Goal: Information Seeking & Learning: Learn about a topic

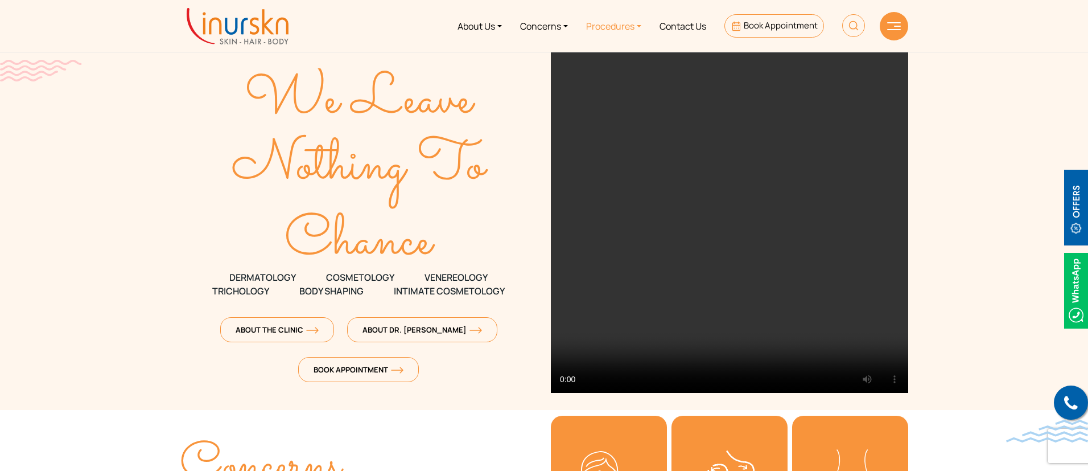
click at [625, 32] on link "Procedures" at bounding box center [613, 26] width 73 height 43
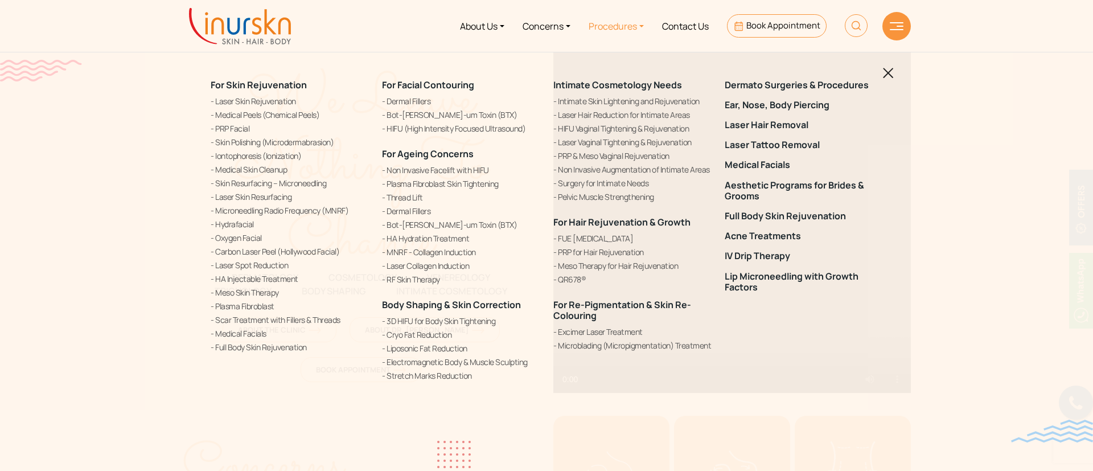
click at [895, 77] on div "For Skin Rejuvenation Laser Skin Rejuvenation Medical Peels (Chemical Peels) PR…" at bounding box center [546, 235] width 1093 height 471
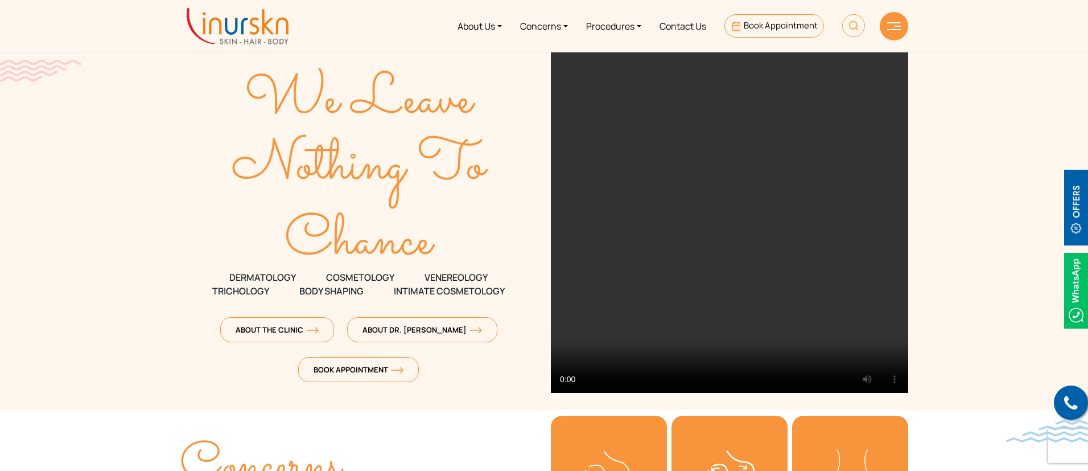
click at [1072, 219] on img at bounding box center [1076, 208] width 24 height 76
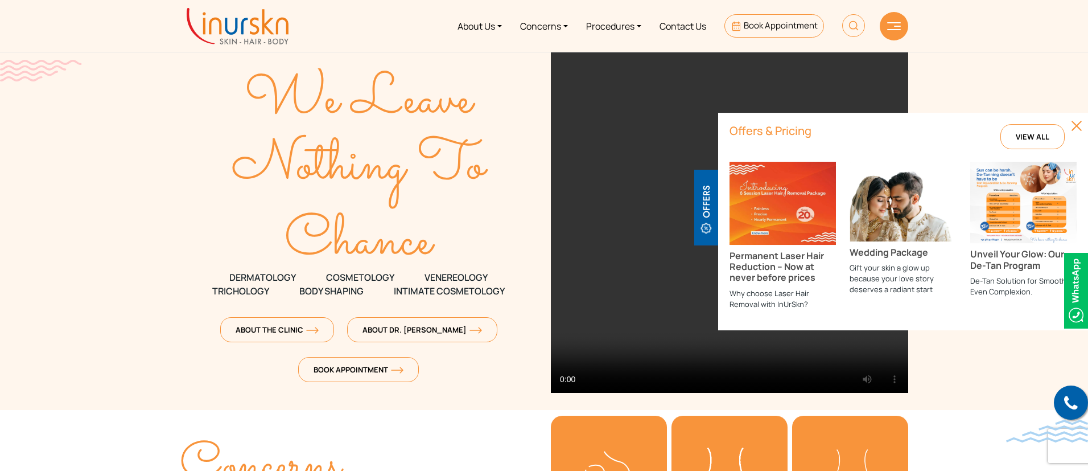
click at [858, 26] on img at bounding box center [853, 25] width 23 height 23
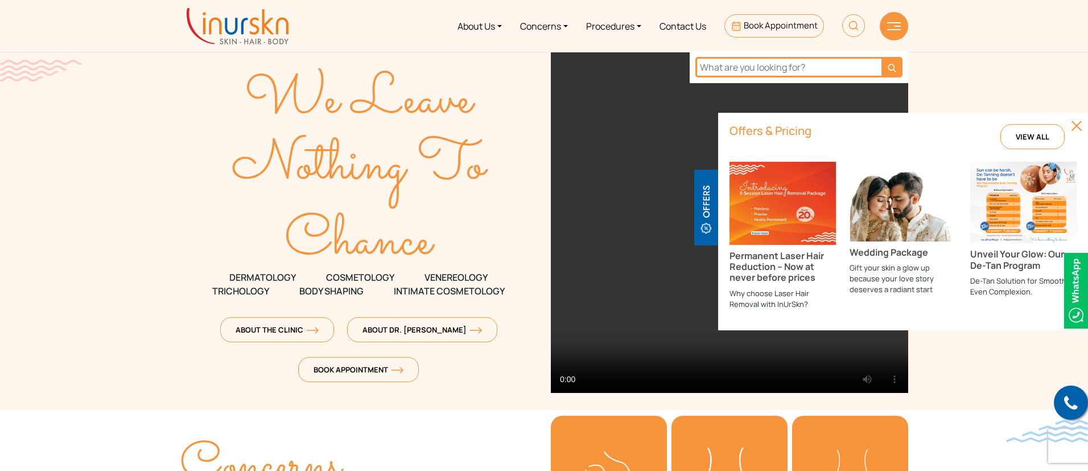
click at [821, 65] on input "text" at bounding box center [788, 67] width 186 height 20
type input "emsculpt"
click at [881, 57] on button "submit" at bounding box center [891, 67] width 21 height 20
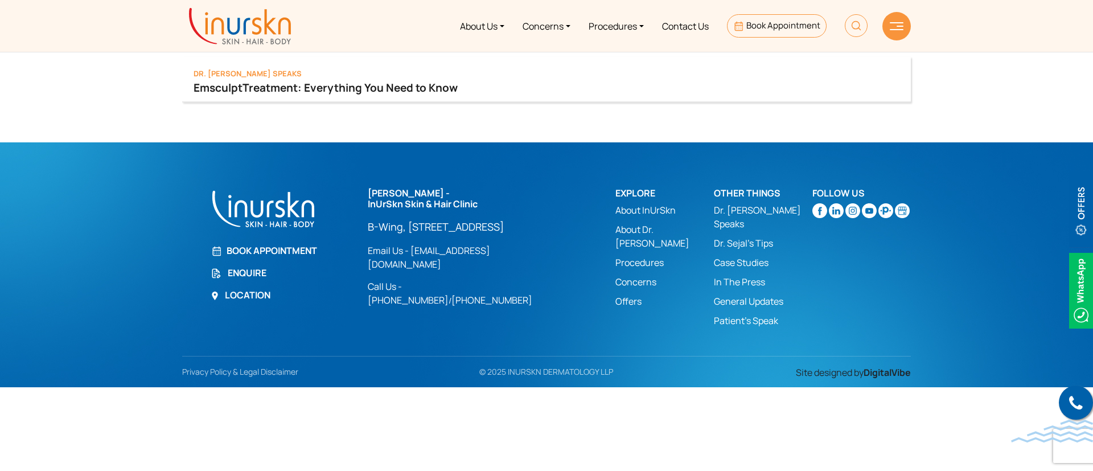
click at [262, 90] on link "Emsculpt Treatment: Everything You Need to Know" at bounding box center [546, 88] width 706 height 16
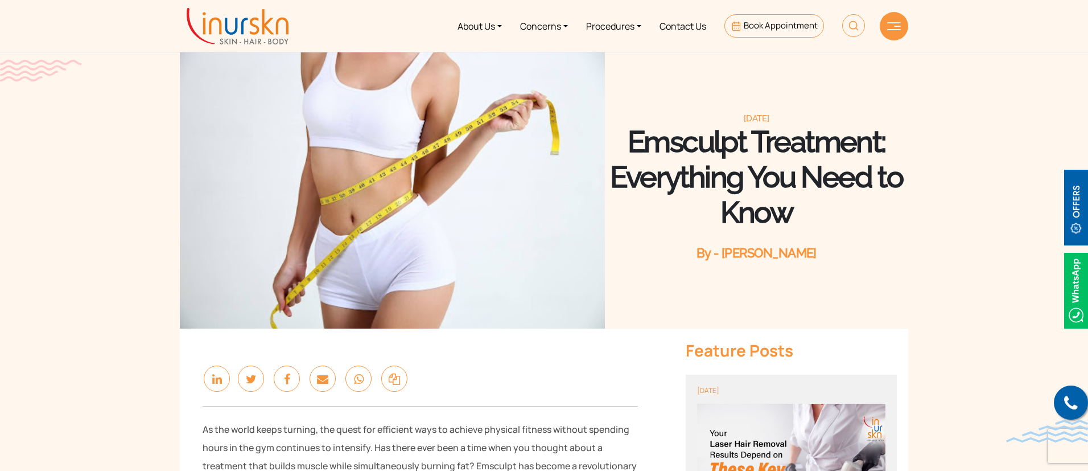
drag, startPoint x: 637, startPoint y: 144, endPoint x: 875, endPoint y: 236, distance: 254.9
click at [875, 236] on div "Emsculpt Treatment: Everything You Need to Know" at bounding box center [756, 184] width 303 height 120
click at [877, 235] on div "Emsculpt Treatment: Everything You Need to Know" at bounding box center [756, 184] width 303 height 120
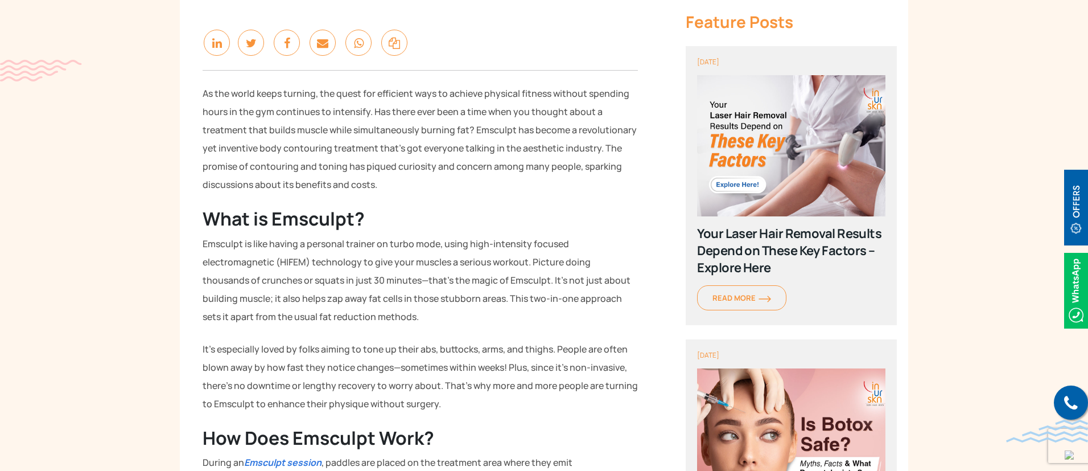
scroll to position [341, 0]
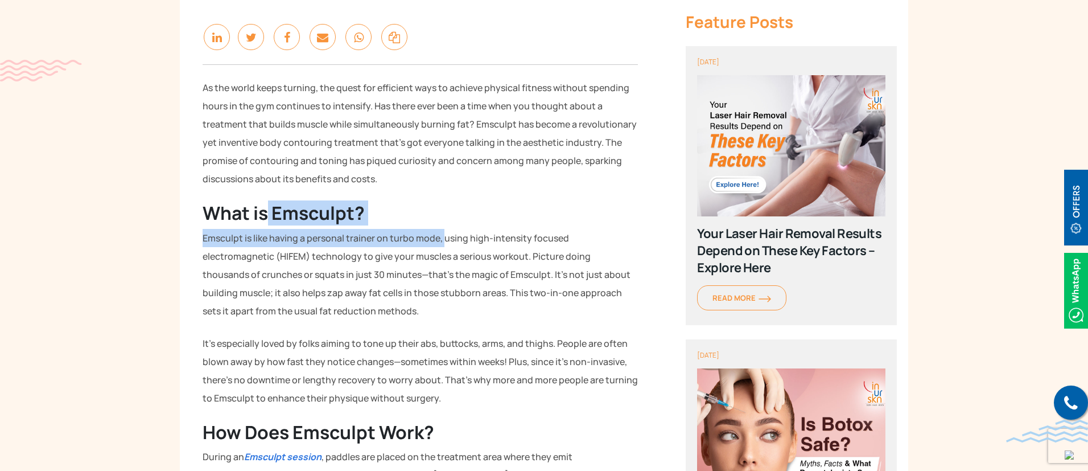
drag, startPoint x: 265, startPoint y: 207, endPoint x: 446, endPoint y: 235, distance: 182.6
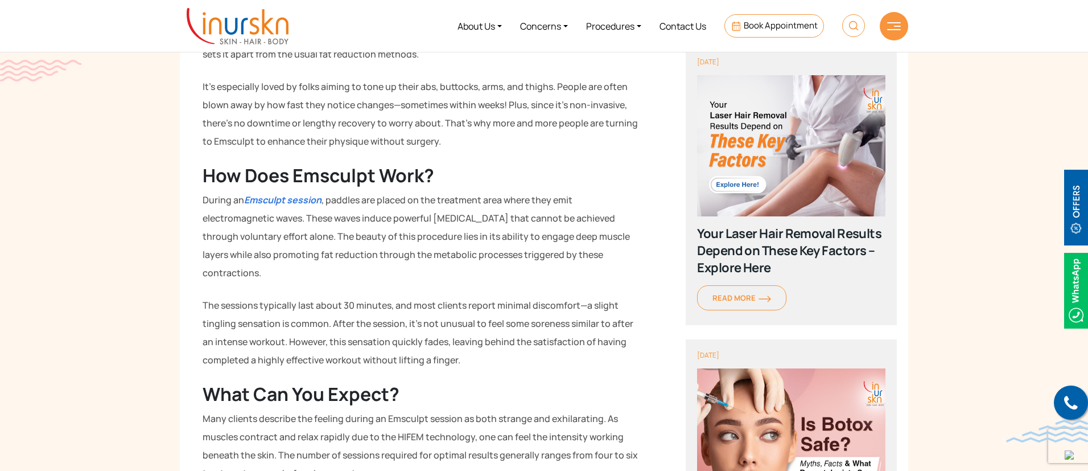
scroll to position [598, 0]
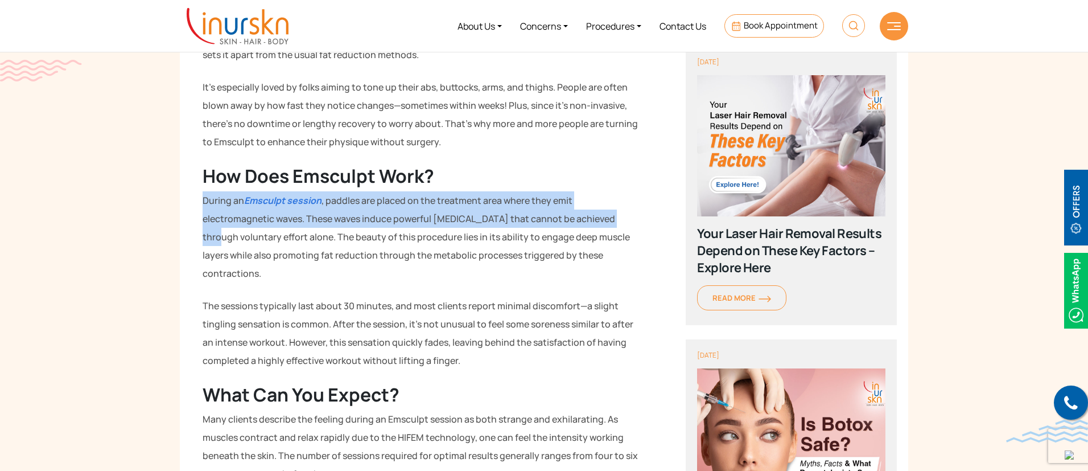
drag, startPoint x: 202, startPoint y: 192, endPoint x: 628, endPoint y: 223, distance: 427.3
click at [628, 223] on p "During an Emsculpt session , paddles are placed on the treatment area where the…" at bounding box center [420, 236] width 435 height 91
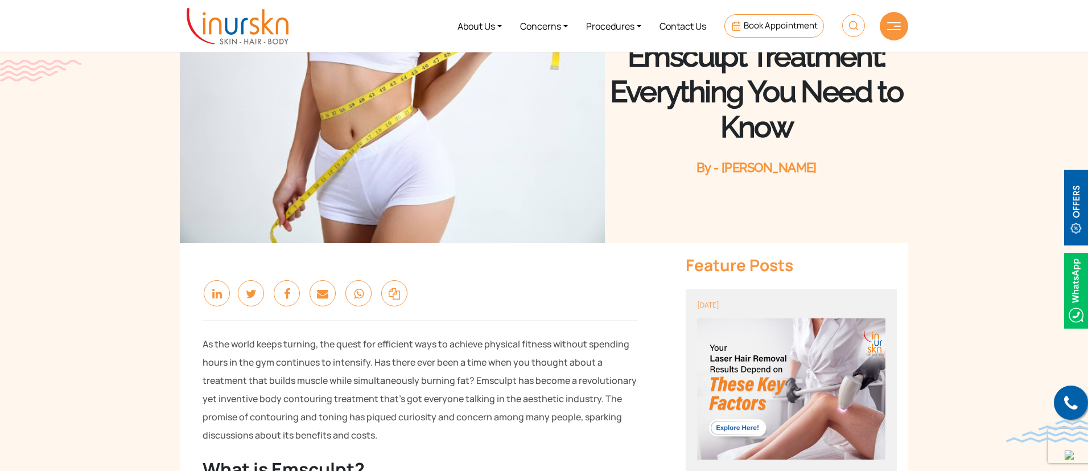
scroll to position [0, 0]
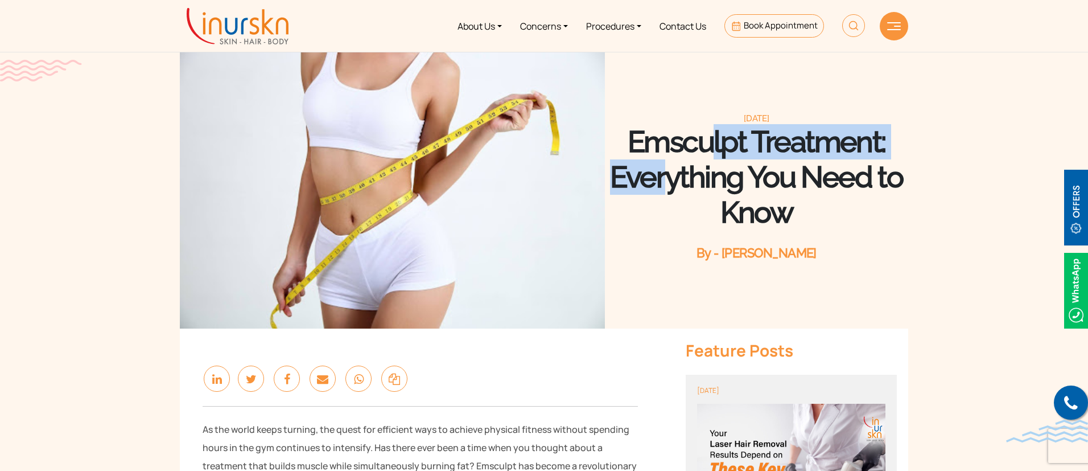
drag, startPoint x: 637, startPoint y: 139, endPoint x: 925, endPoint y: 153, distance: 287.7
click at [925, 153] on section "March 12, 2025 Emsculpt Treatment: Everything You Need to Know By - Dr. Sejal S…" at bounding box center [544, 152] width 1088 height 351
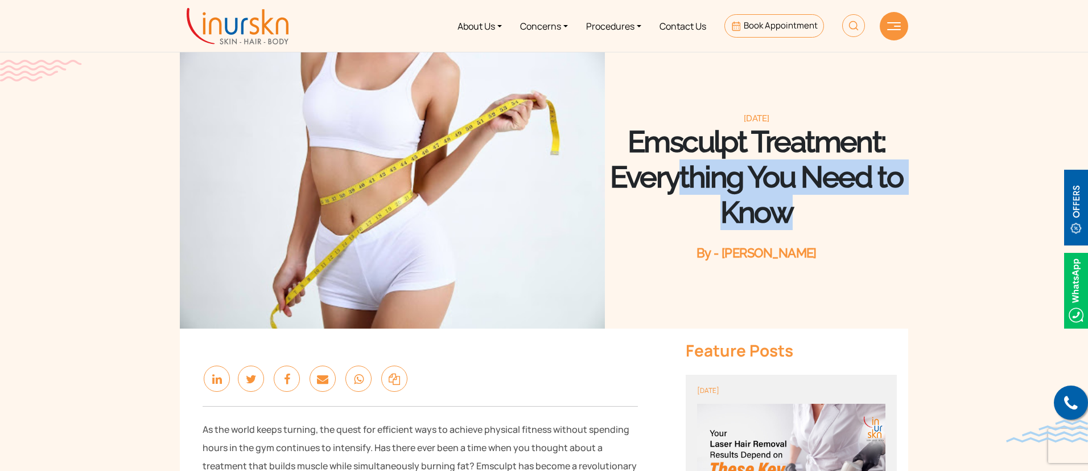
drag, startPoint x: 612, startPoint y: 168, endPoint x: 949, endPoint y: 190, distance: 338.2
click at [949, 190] on section "March 12, 2025 Emsculpt Treatment: Everything You Need to Know By - Dr. Sejal S…" at bounding box center [544, 152] width 1088 height 351
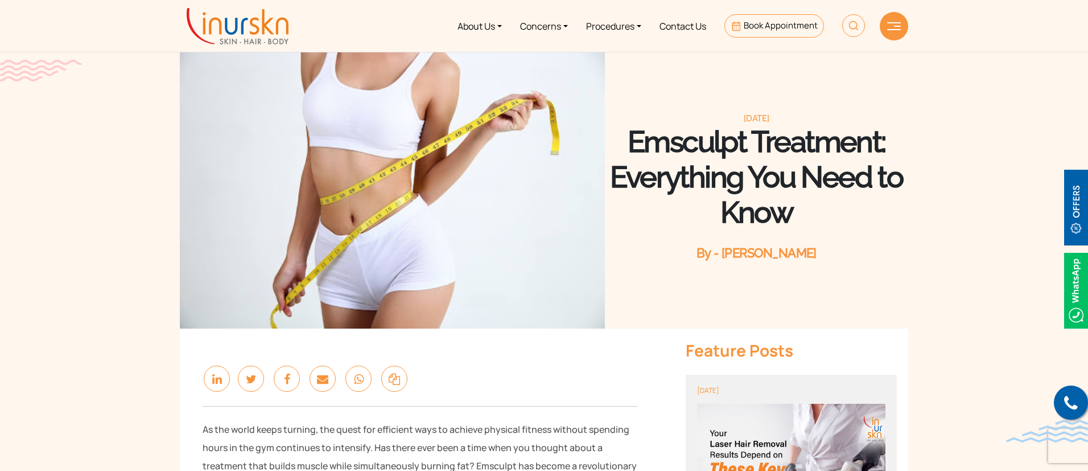
click at [713, 206] on h1 "Emsculpt Treatment: Everything You Need to Know" at bounding box center [756, 177] width 303 height 106
click at [903, 27] on div at bounding box center [894, 26] width 28 height 28
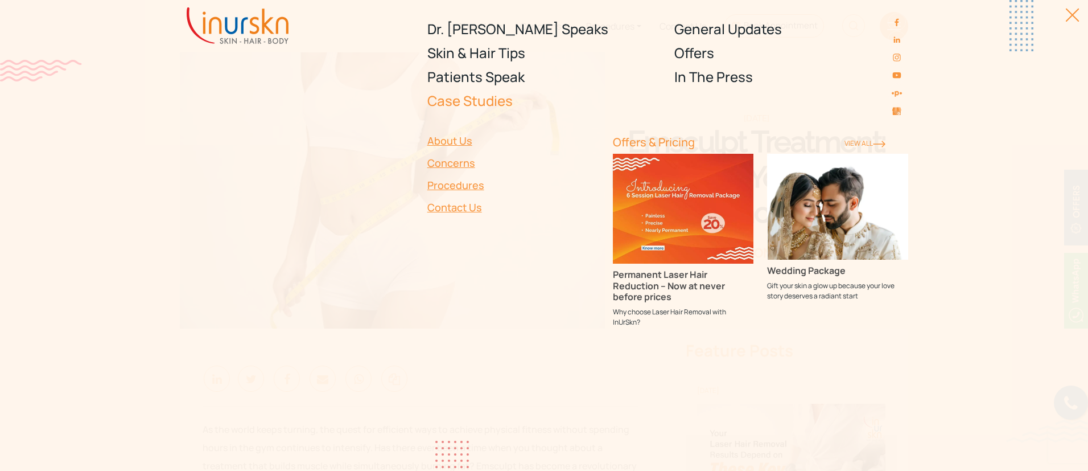
click at [459, 100] on link "Case Studies" at bounding box center [544, 101] width 234 height 24
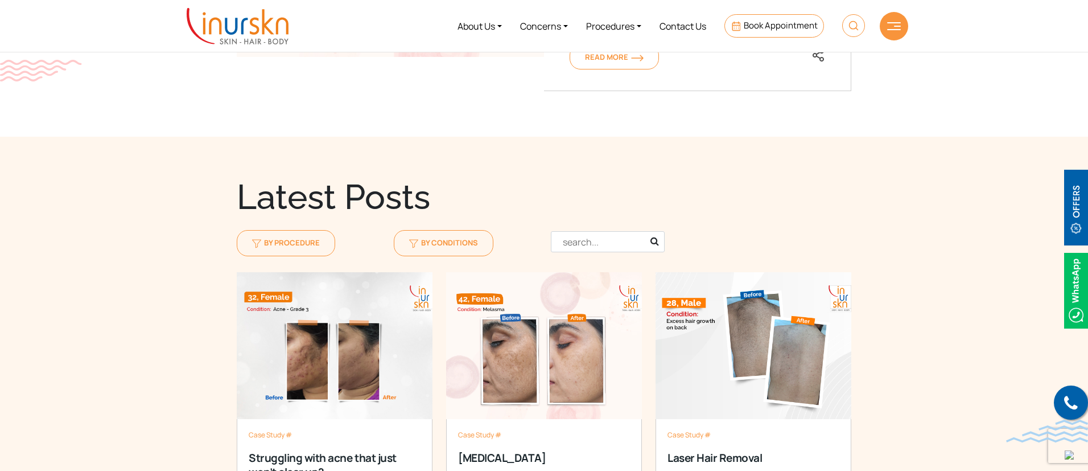
scroll to position [939, 0]
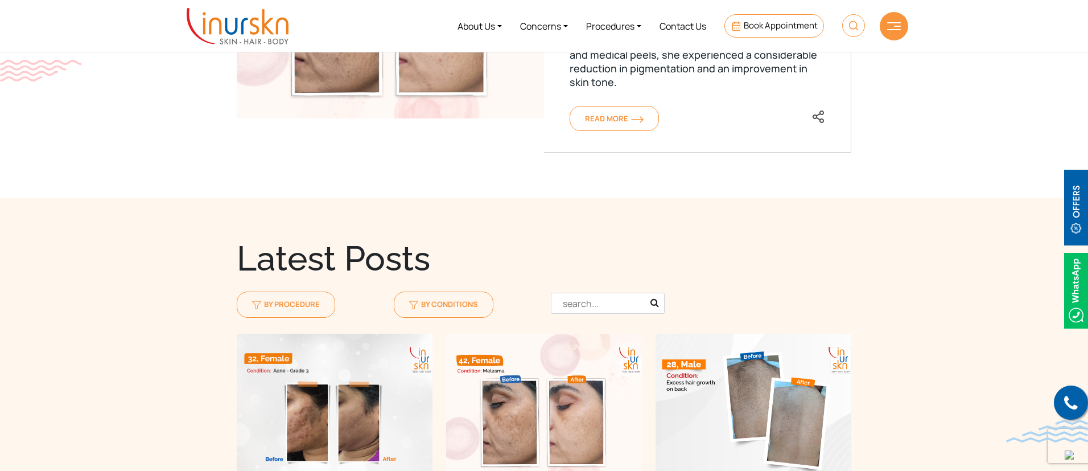
click at [890, 31] on div at bounding box center [894, 26] width 28 height 28
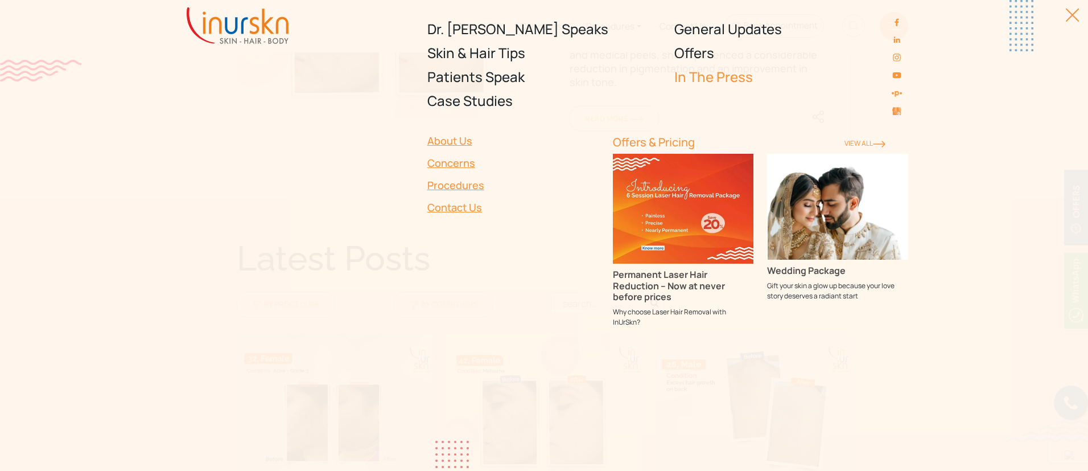
click at [726, 76] on link "In The Press" at bounding box center [791, 77] width 234 height 24
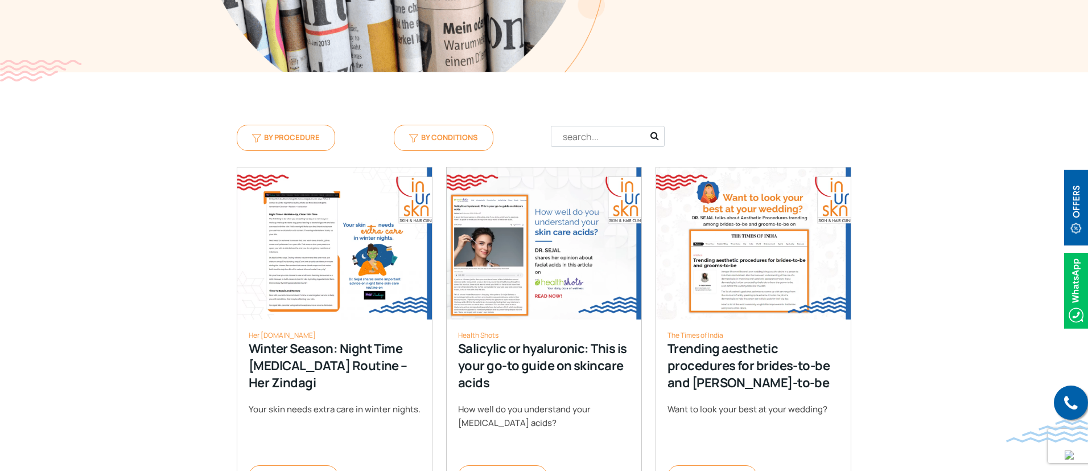
scroll to position [427, 0]
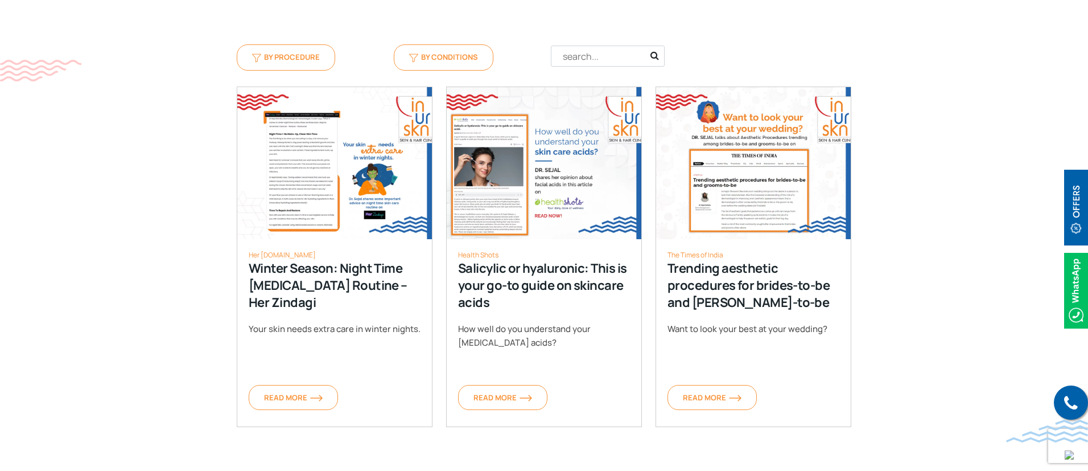
click at [806, 202] on img at bounding box center [754, 163] width 196 height 152
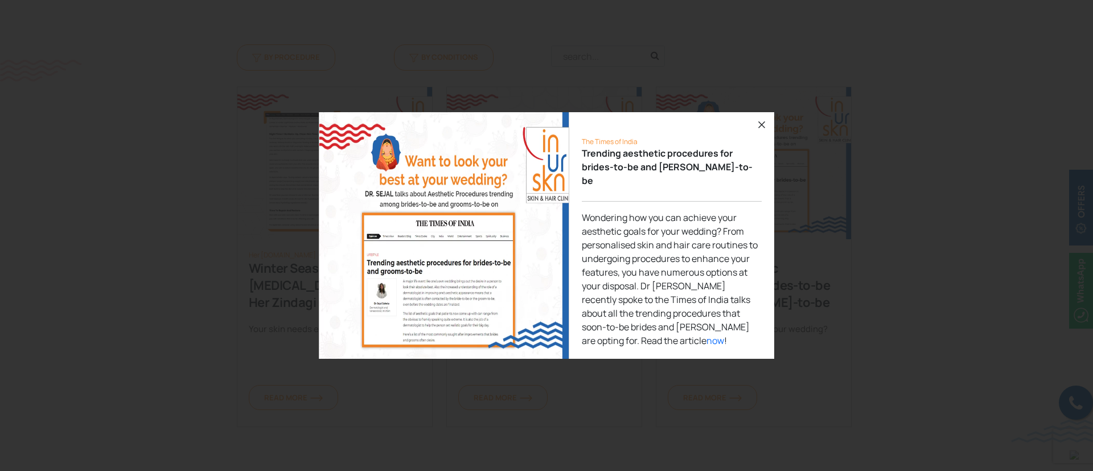
click at [762, 131] on icon "button" at bounding box center [762, 125] width 14 height 14
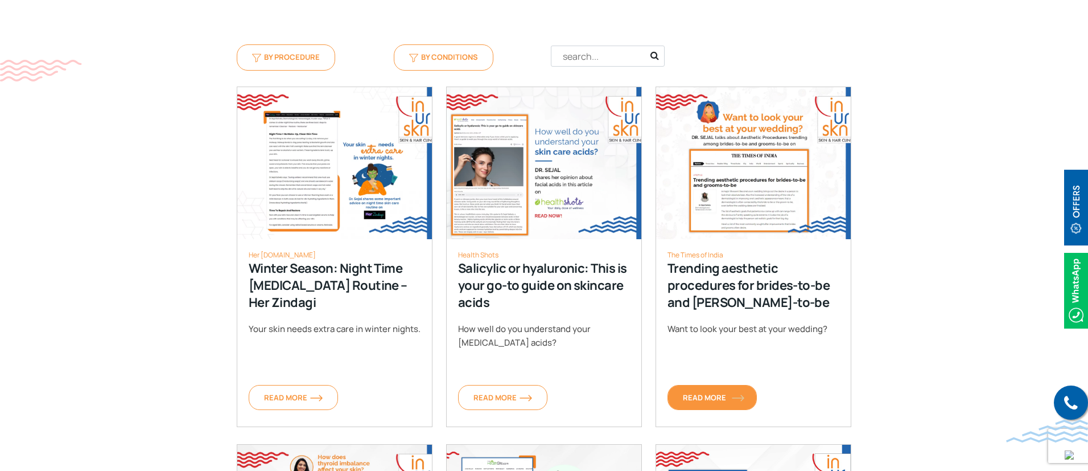
click at [710, 389] on link "Read More" at bounding box center [712, 397] width 89 height 25
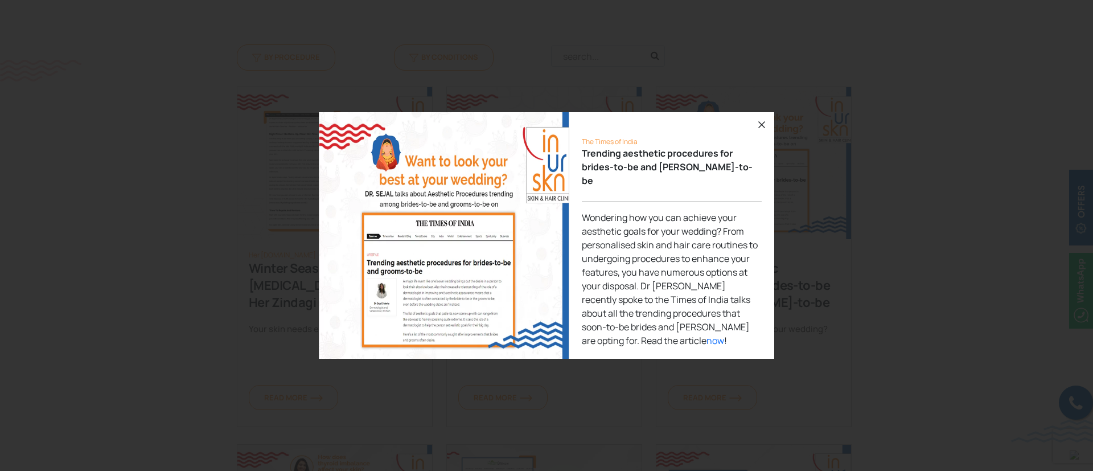
click at [762, 131] on icon "button" at bounding box center [762, 125] width 14 height 14
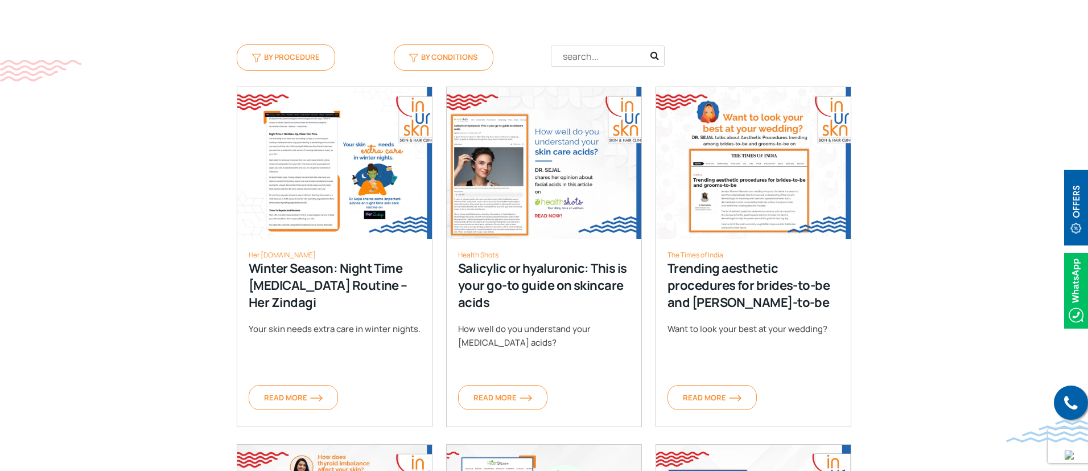
scroll to position [0, 0]
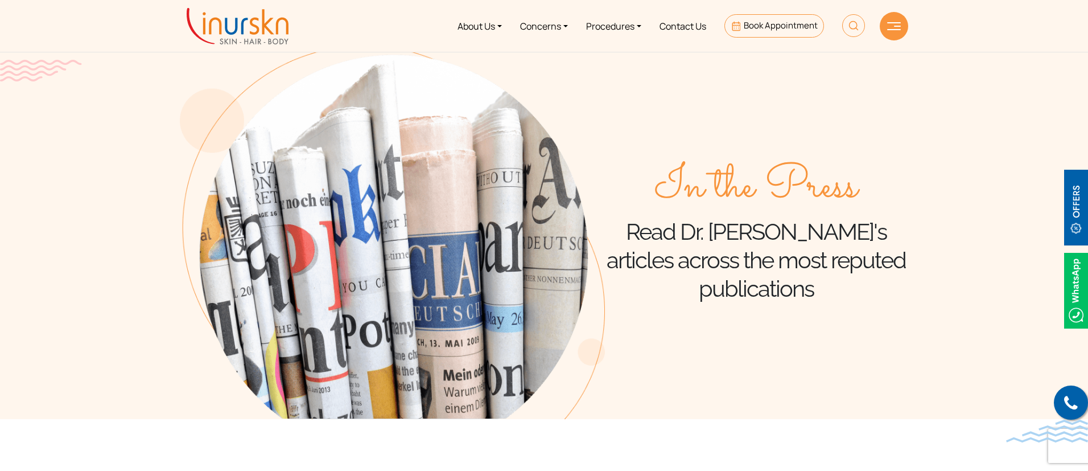
click at [231, 23] on img at bounding box center [238, 26] width 102 height 36
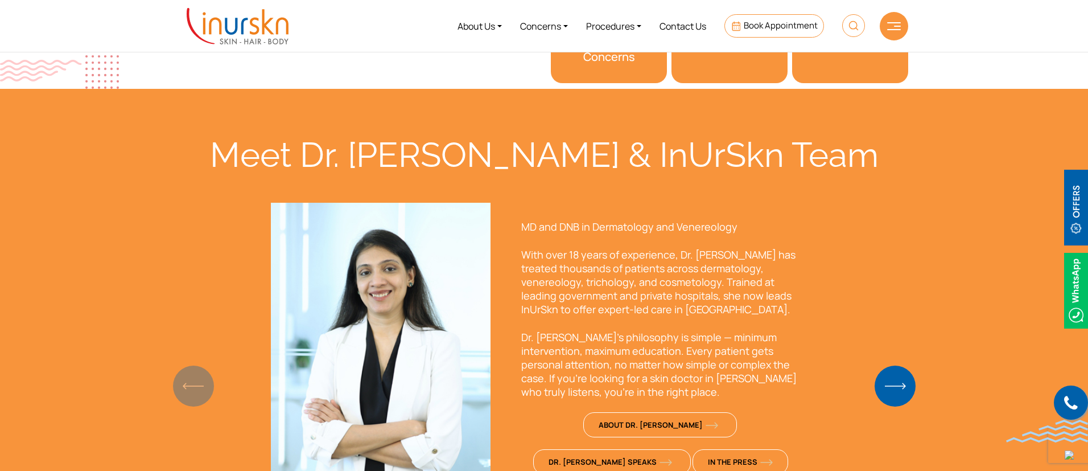
scroll to position [683, 0]
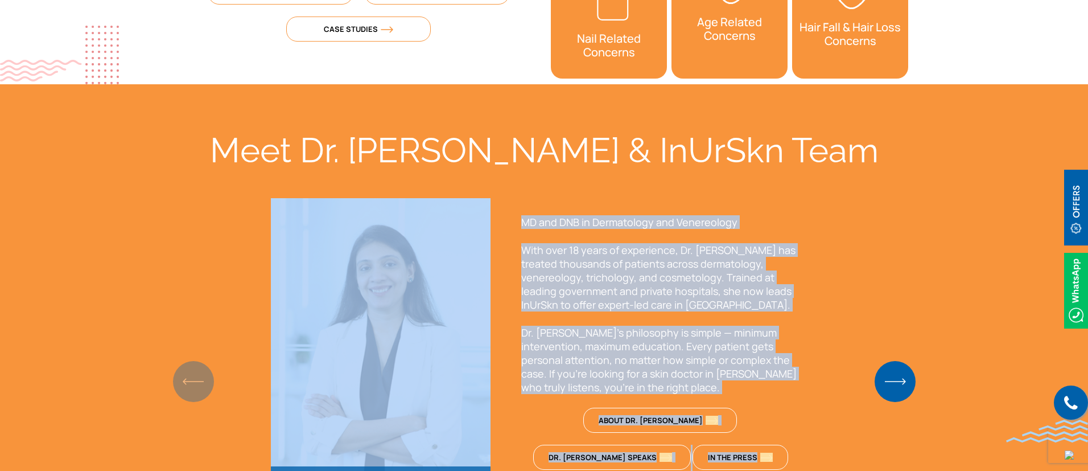
drag, startPoint x: 48, startPoint y: 213, endPoint x: 1042, endPoint y: 345, distance: 1002.4
click at [1042, 345] on section "Meet Dr. [PERSON_NAME] & InUrSkn Team [PERSON_NAME] MD and DNB in Dermatology a…" at bounding box center [544, 320] width 1088 height 472
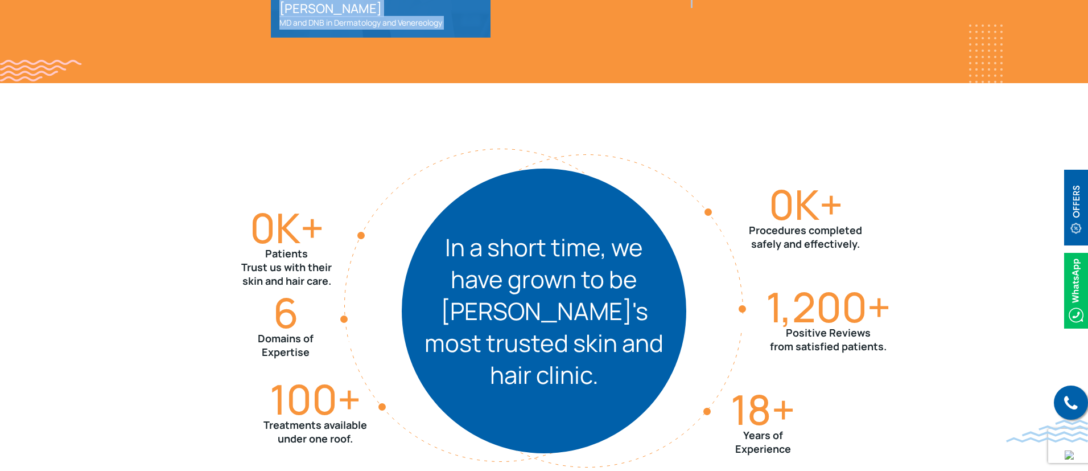
scroll to position [1195, 0]
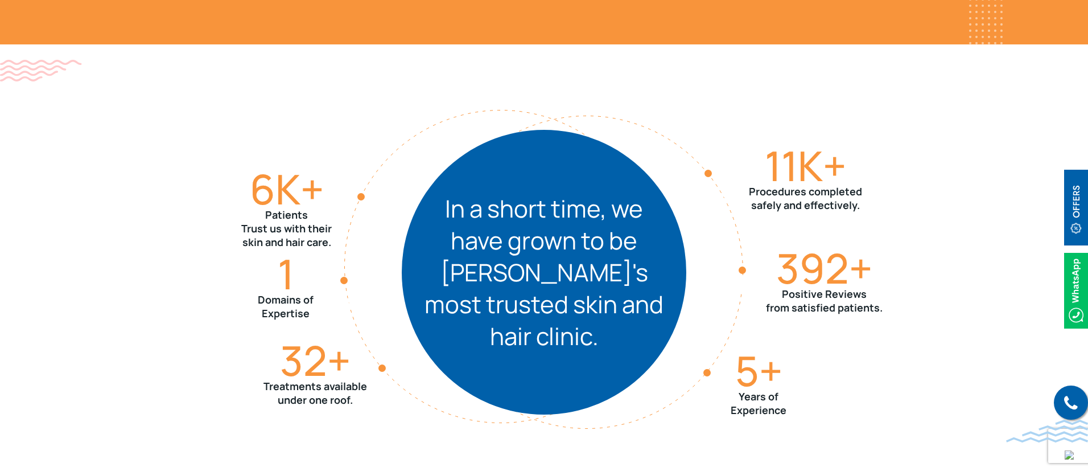
drag, startPoint x: 29, startPoint y: 171, endPoint x: 913, endPoint y: 426, distance: 920.4
click at [920, 427] on section "6 K+ Patients Trust us with their skin and hair care. 32 + Treatments available…" at bounding box center [544, 271] width 1088 height 455
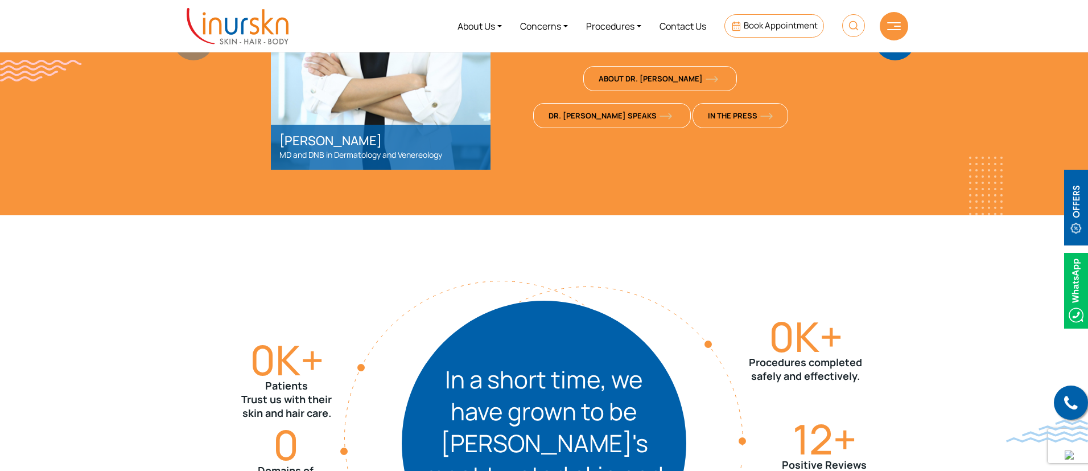
scroll to position [427, 0]
